Goal: Information Seeking & Learning: Learn about a topic

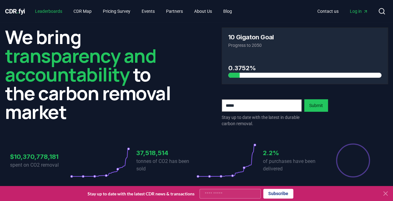
click at [54, 11] on link "Leaderboards" at bounding box center [48, 11] width 37 height 11
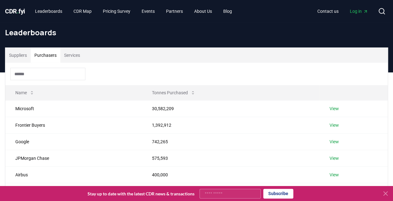
click at [49, 54] on button "Purchasers" at bounding box center [46, 55] width 30 height 15
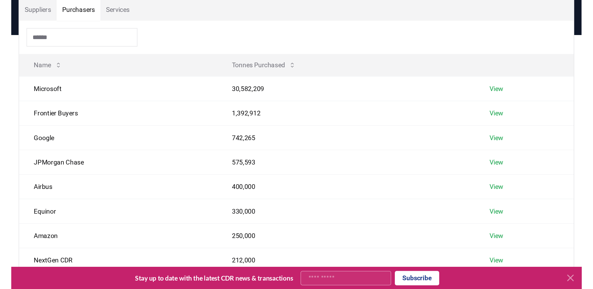
scroll to position [49, 0]
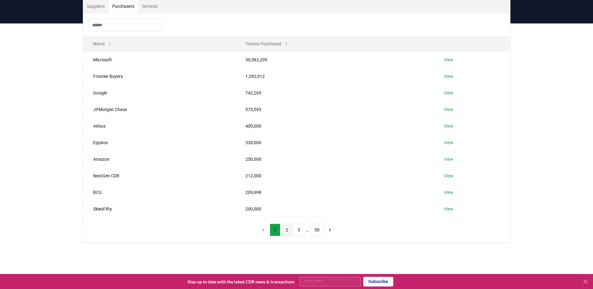
click at [287, 201] on button "2" at bounding box center [287, 229] width 11 height 12
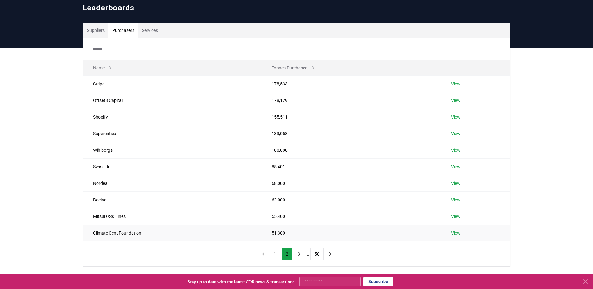
scroll to position [18, 0]
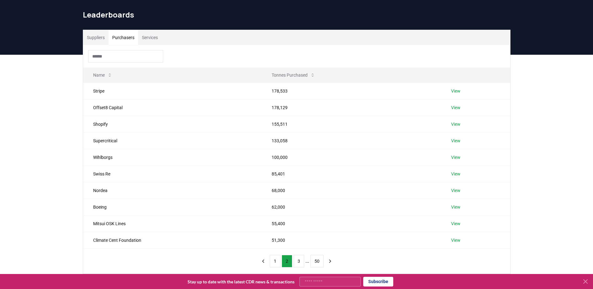
click at [301, 201] on div "1 2 3 ... 50" at bounding box center [297, 260] width 90 height 25
click at [298, 201] on button "3" at bounding box center [298, 261] width 11 height 12
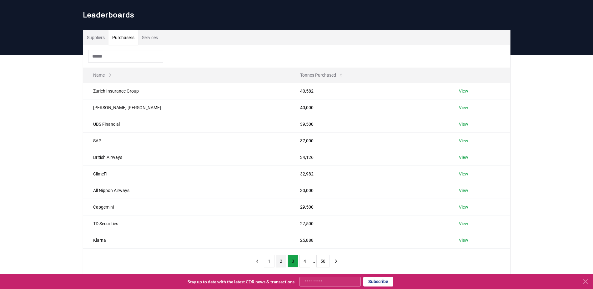
click at [278, 201] on button "2" at bounding box center [281, 261] width 11 height 12
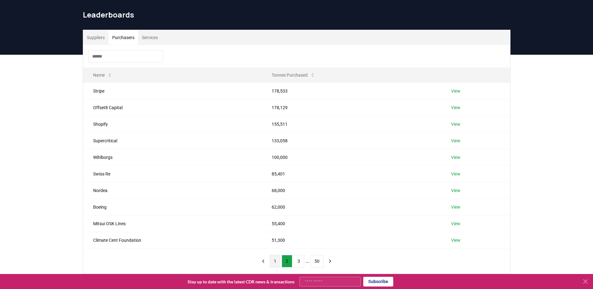
click at [276, 201] on button "1" at bounding box center [275, 261] width 11 height 12
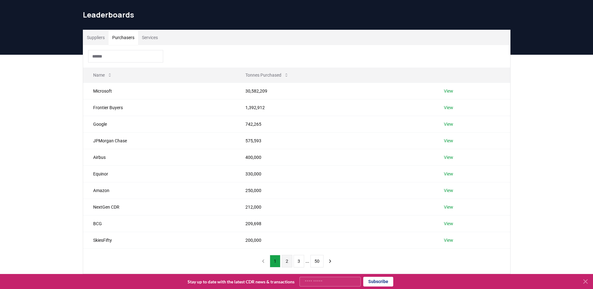
click at [290, 201] on button "2" at bounding box center [287, 261] width 11 height 12
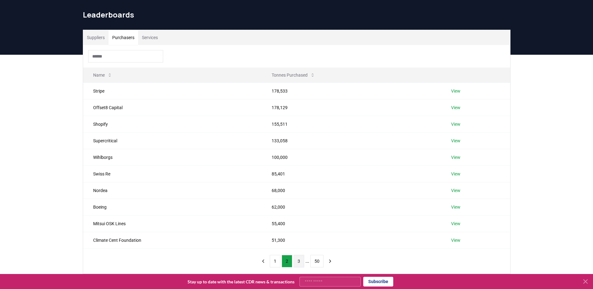
click at [295, 201] on button "3" at bounding box center [298, 261] width 11 height 12
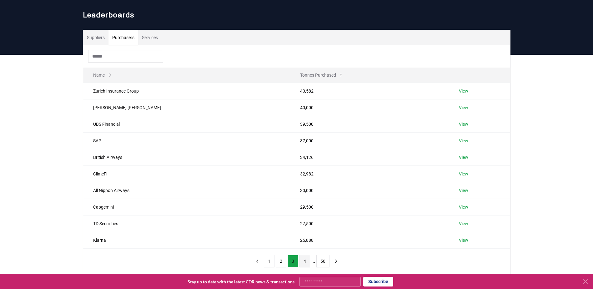
click at [305, 201] on button "4" at bounding box center [304, 261] width 11 height 12
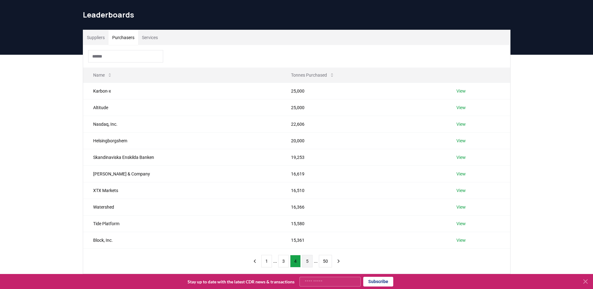
click at [307, 201] on button "5" at bounding box center [307, 261] width 11 height 12
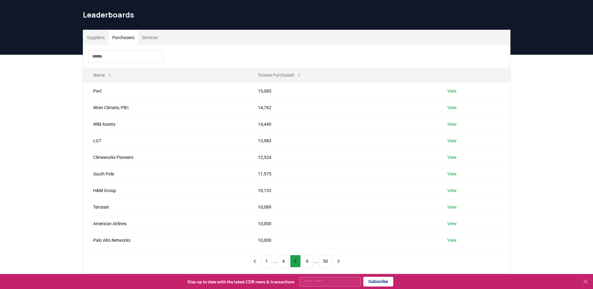
click at [307, 201] on button "6" at bounding box center [307, 261] width 11 height 12
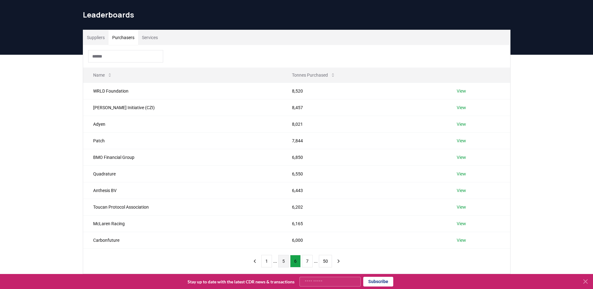
click at [307, 201] on button "7" at bounding box center [307, 261] width 11 height 12
click at [307, 201] on button "8" at bounding box center [307, 261] width 11 height 12
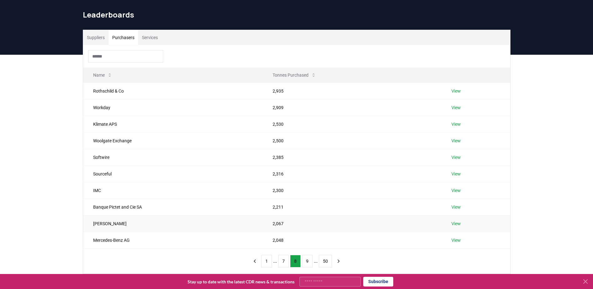
click at [392, 201] on link "View" at bounding box center [455, 223] width 9 height 6
